Goal: Information Seeking & Learning: Learn about a topic

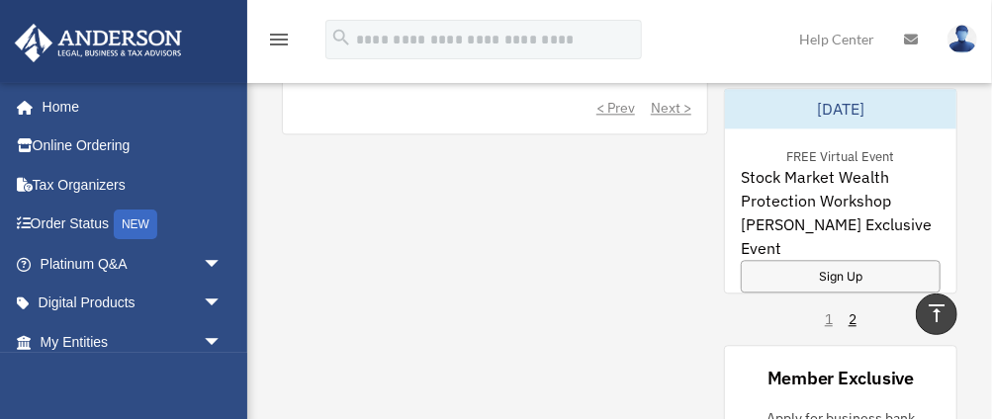
scroll to position [1780, 0]
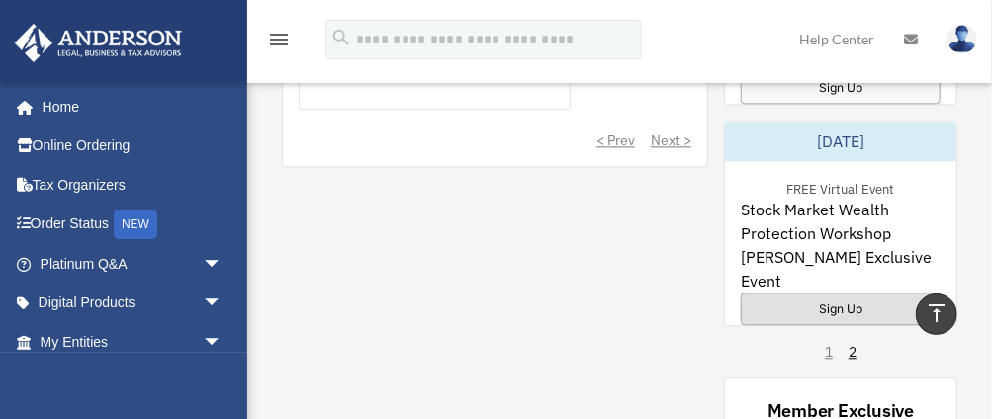
click at [826, 293] on div "Sign Up" at bounding box center [841, 309] width 200 height 33
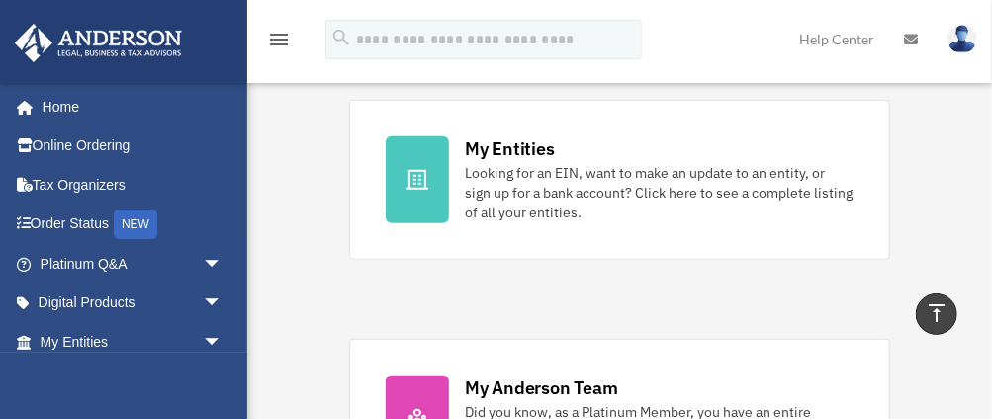
scroll to position [593, 0]
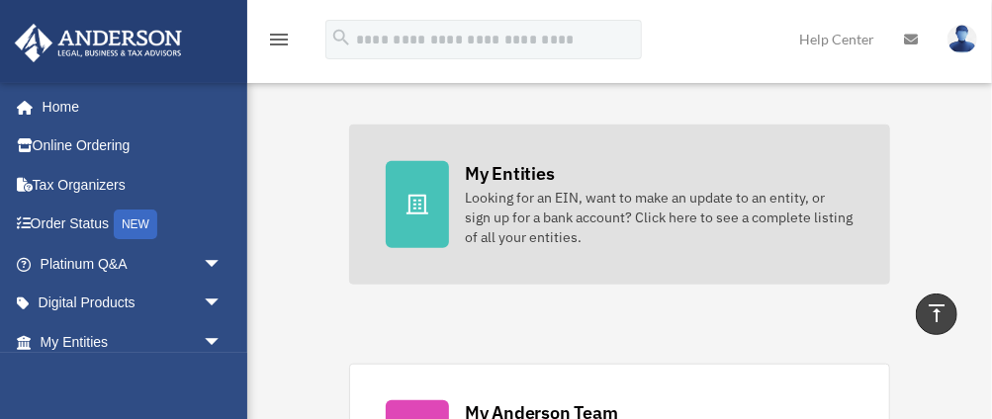
click at [435, 214] on div at bounding box center [417, 204] width 63 height 87
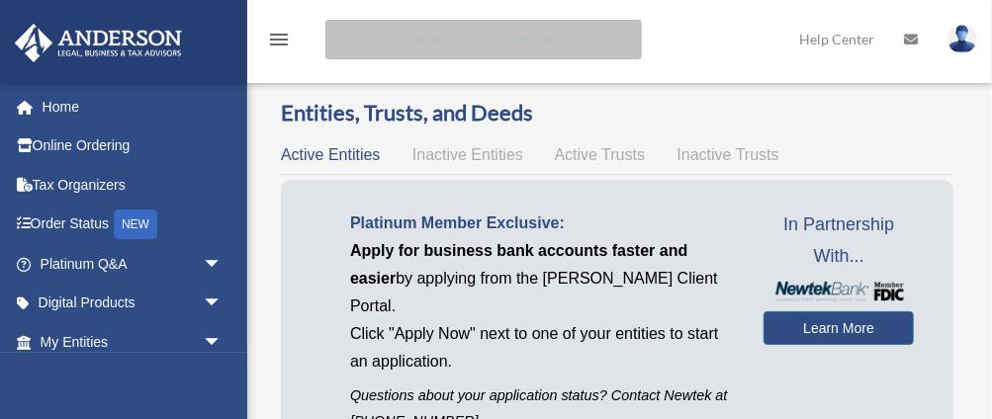
click at [368, 44] on input "search" at bounding box center [483, 40] width 316 height 40
type input "**********"
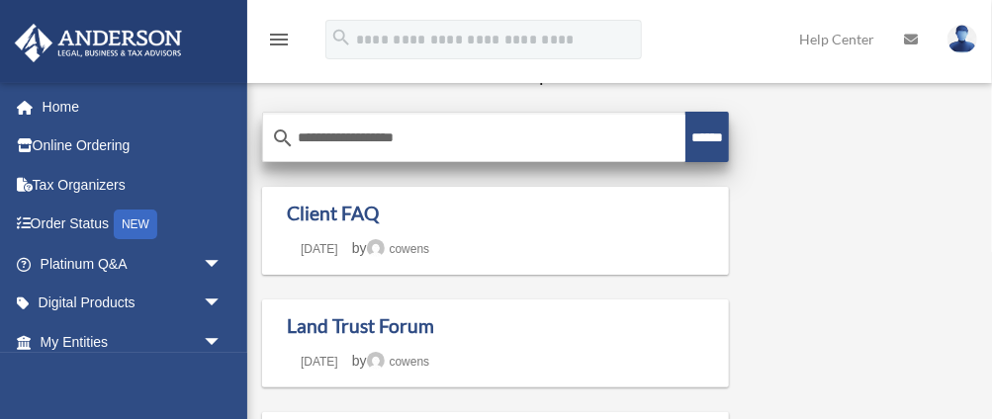
click at [698, 139] on input "******" at bounding box center [707, 137] width 44 height 50
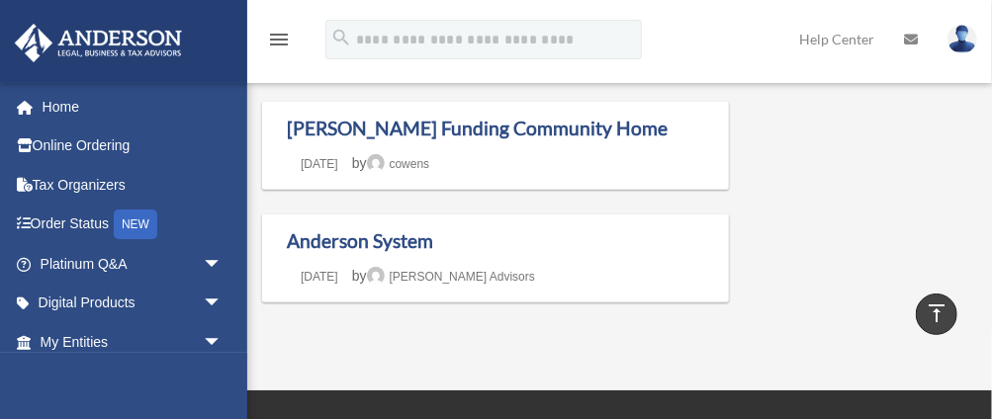
scroll to position [428, 0]
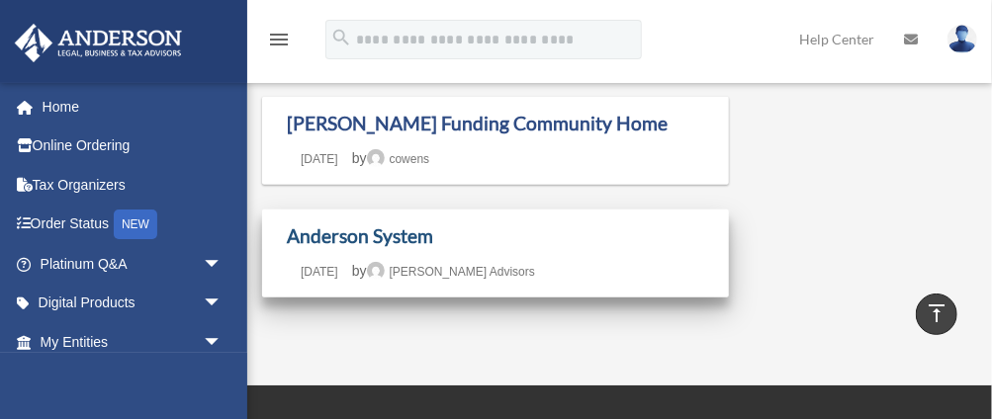
click at [392, 240] on link "Anderson System" at bounding box center [360, 235] width 146 height 23
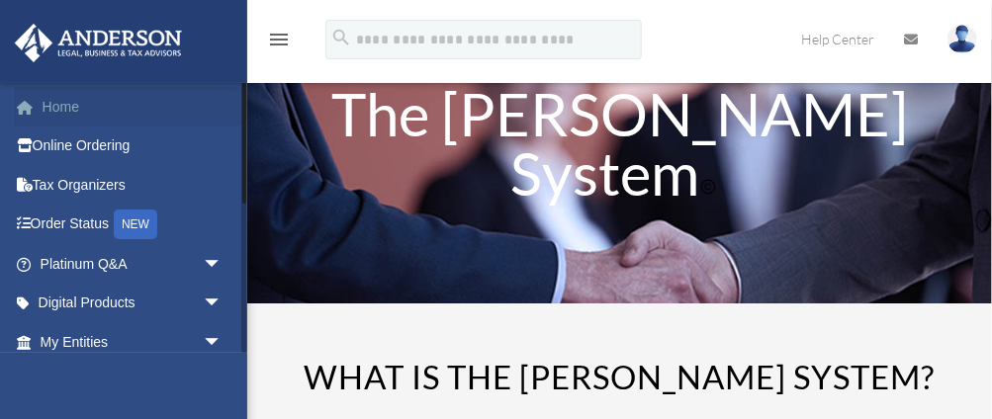
click at [44, 105] on link "Home" at bounding box center [133, 107] width 238 height 40
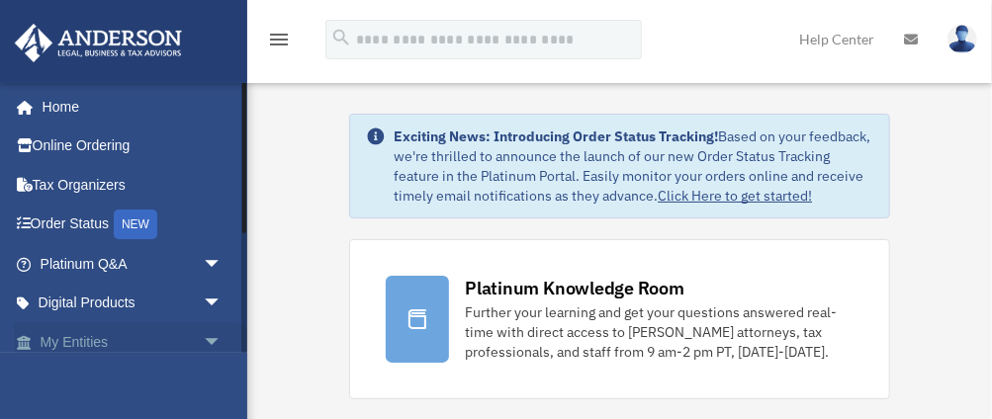
click at [79, 344] on link "My Entities arrow_drop_down" at bounding box center [133, 342] width 238 height 40
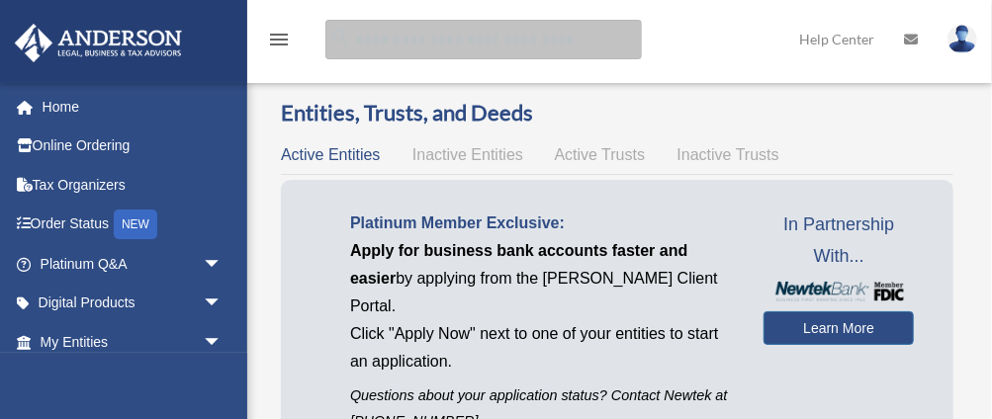
click at [354, 41] on input "search" at bounding box center [483, 40] width 316 height 40
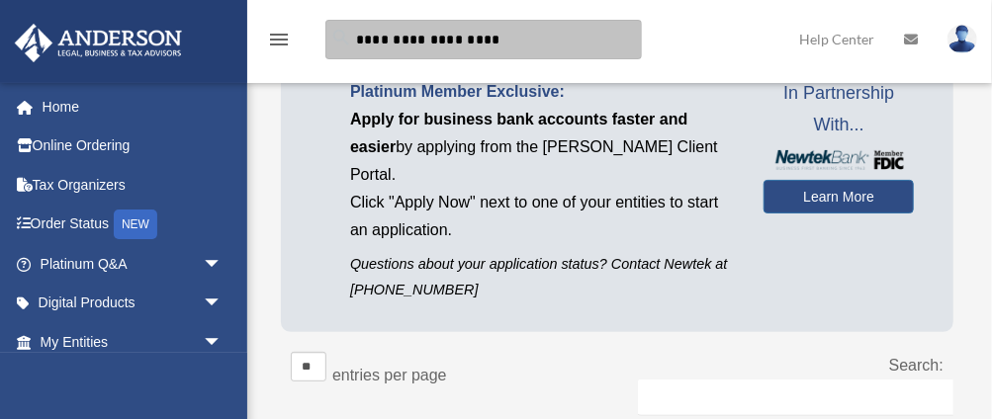
scroll to position [99, 0]
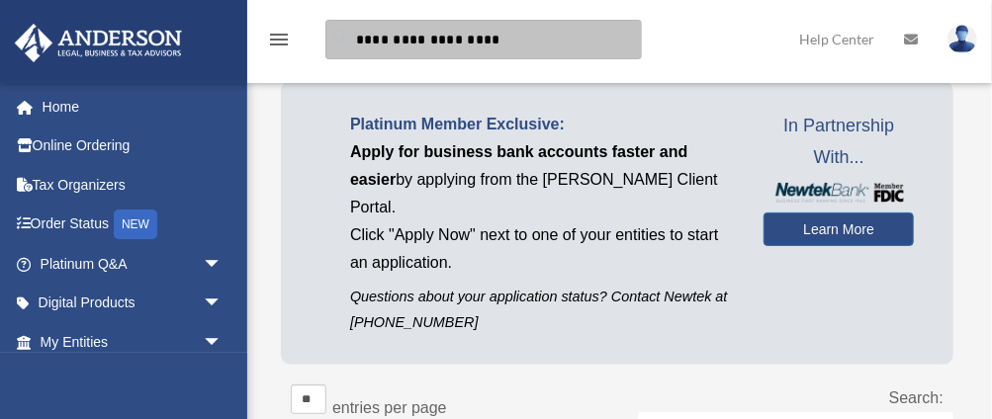
type input "**********"
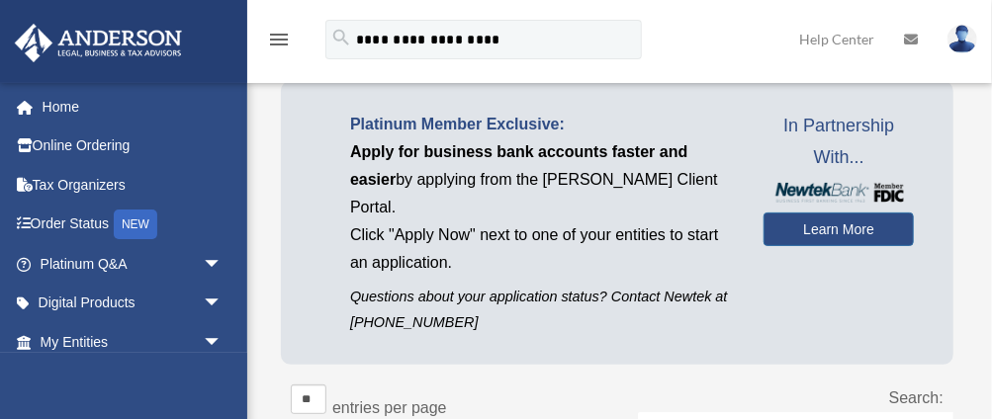
click at [284, 40] on icon "menu" at bounding box center [279, 40] width 24 height 24
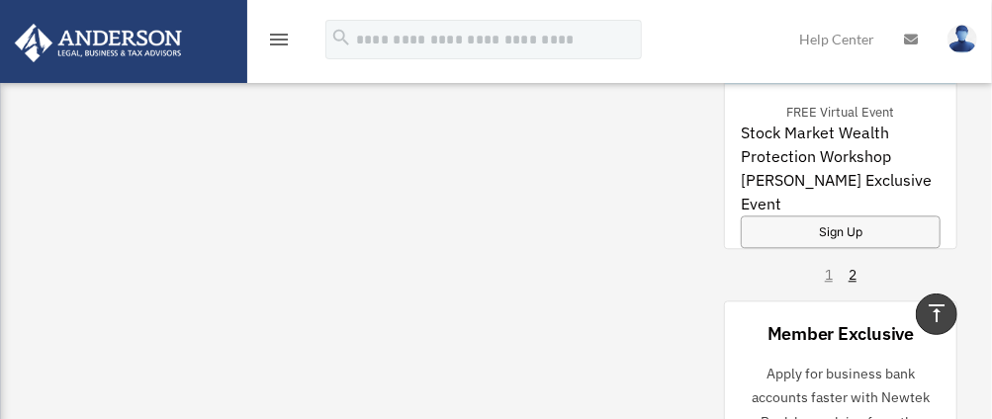
scroll to position [1812, 0]
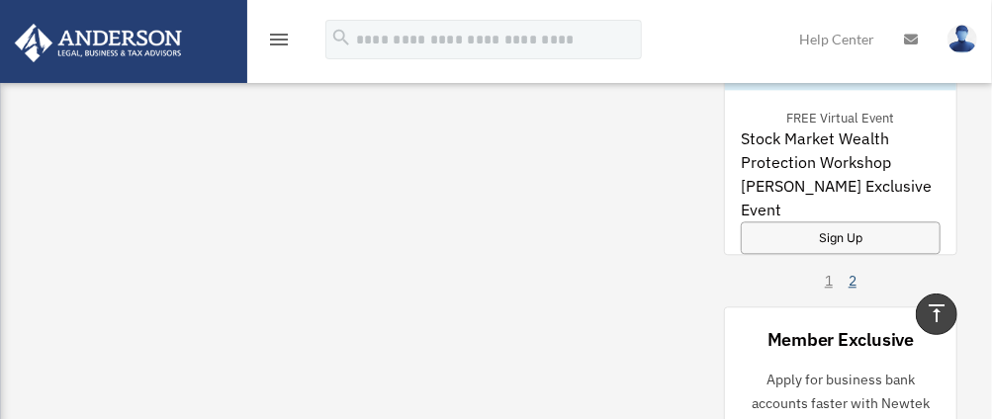
click at [851, 282] on link "2" at bounding box center [852, 281] width 8 height 20
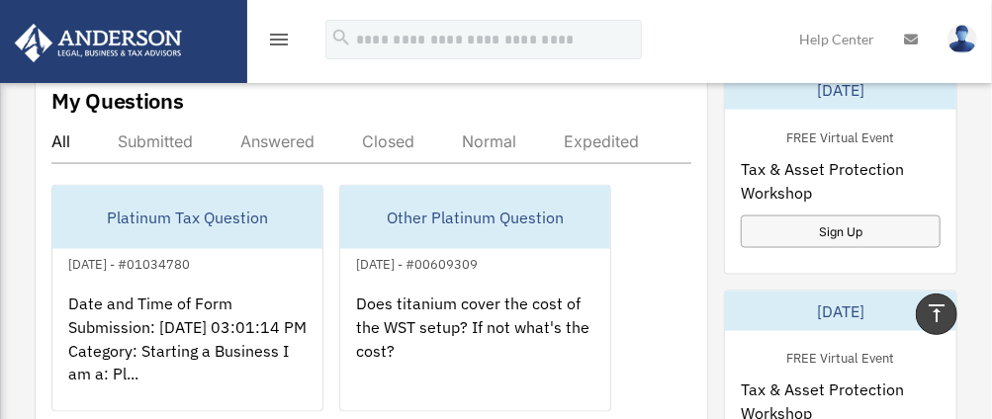
scroll to position [1120, 0]
